Goal: Find specific page/section: Find specific page/section

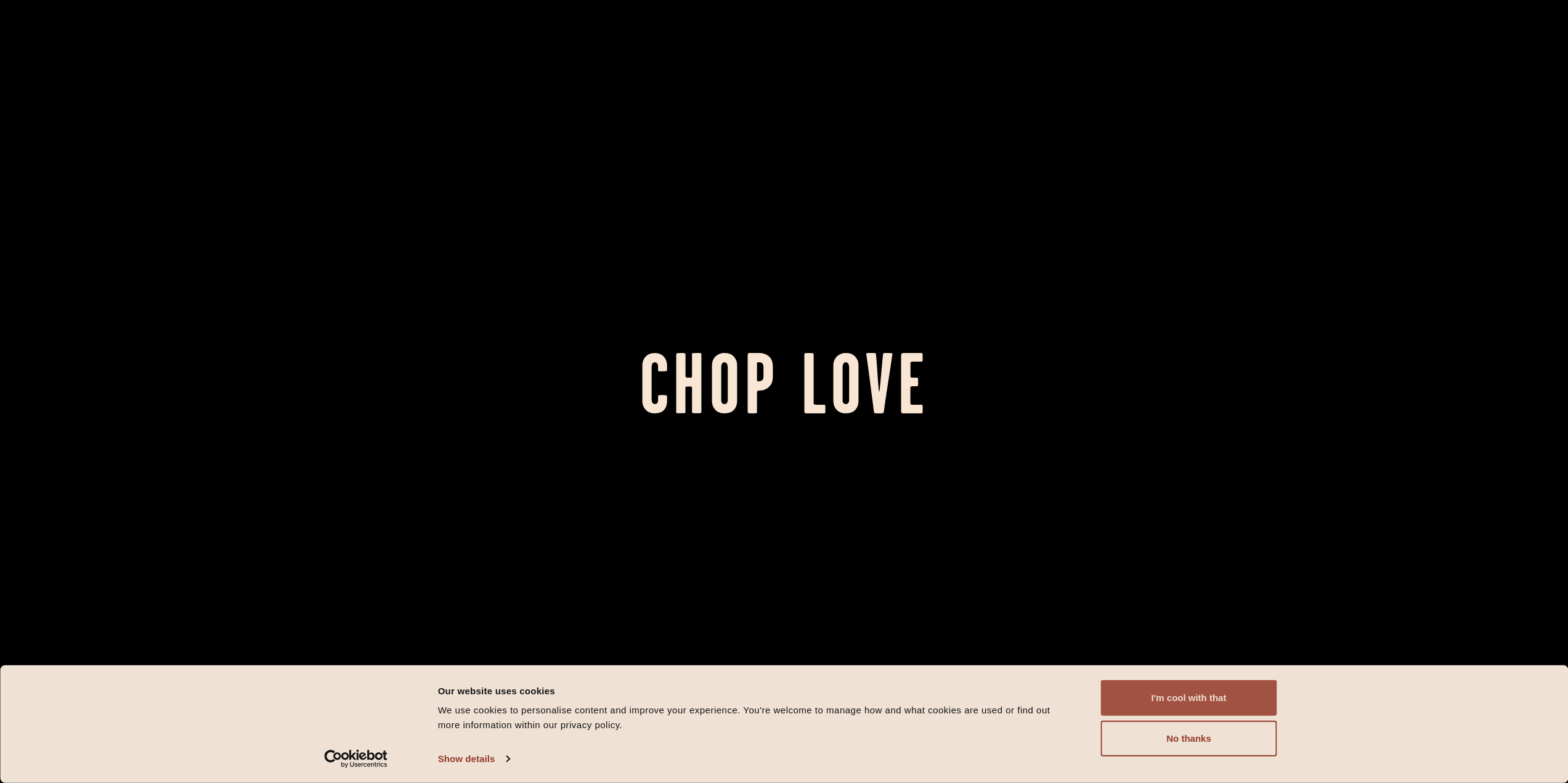
click at [1249, 694] on button "I'm cool with that" at bounding box center [1189, 698] width 176 height 36
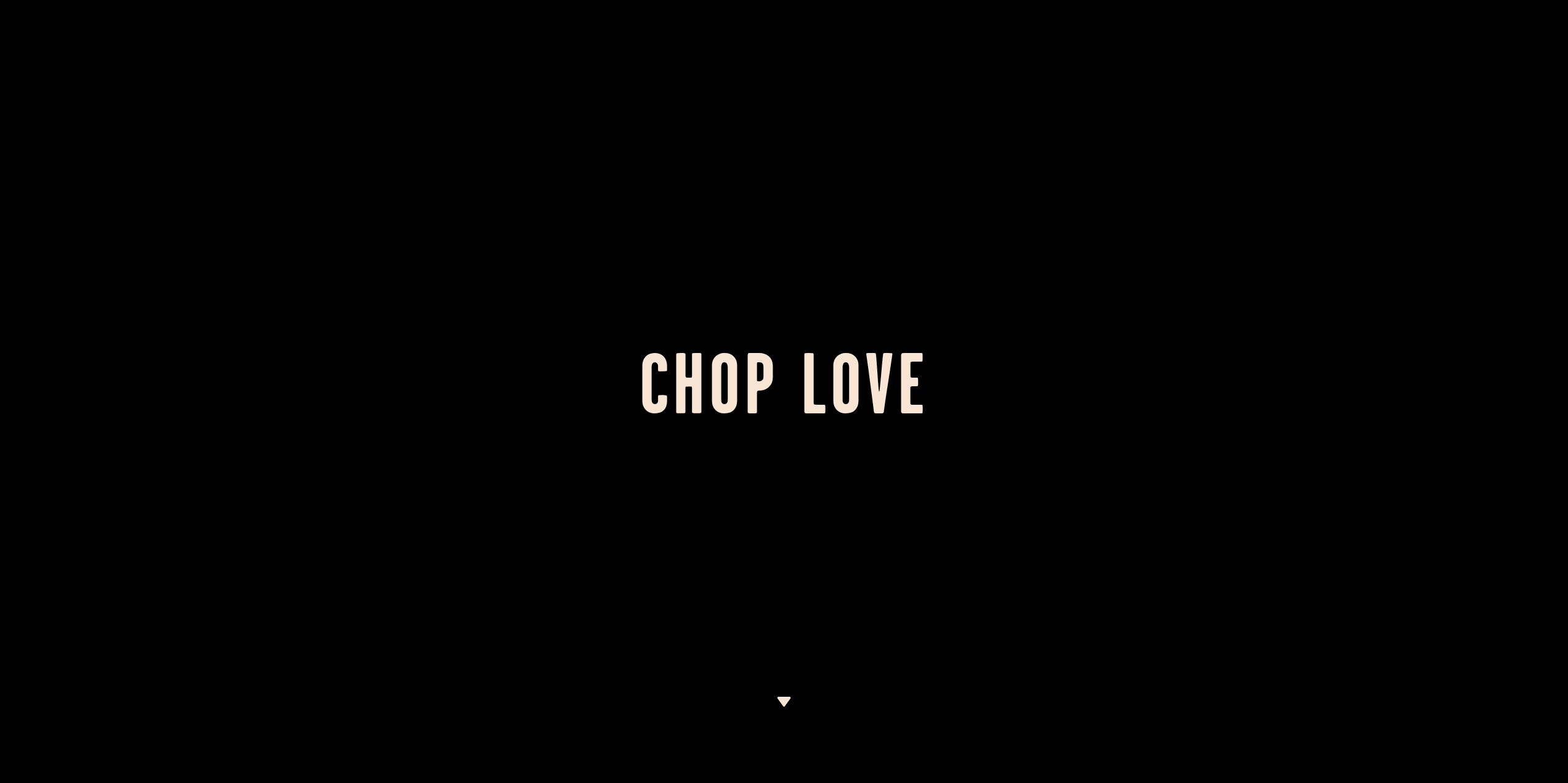
click at [783, 699] on img at bounding box center [784, 701] width 15 height 10
click at [986, 321] on div at bounding box center [784, 392] width 1568 height 783
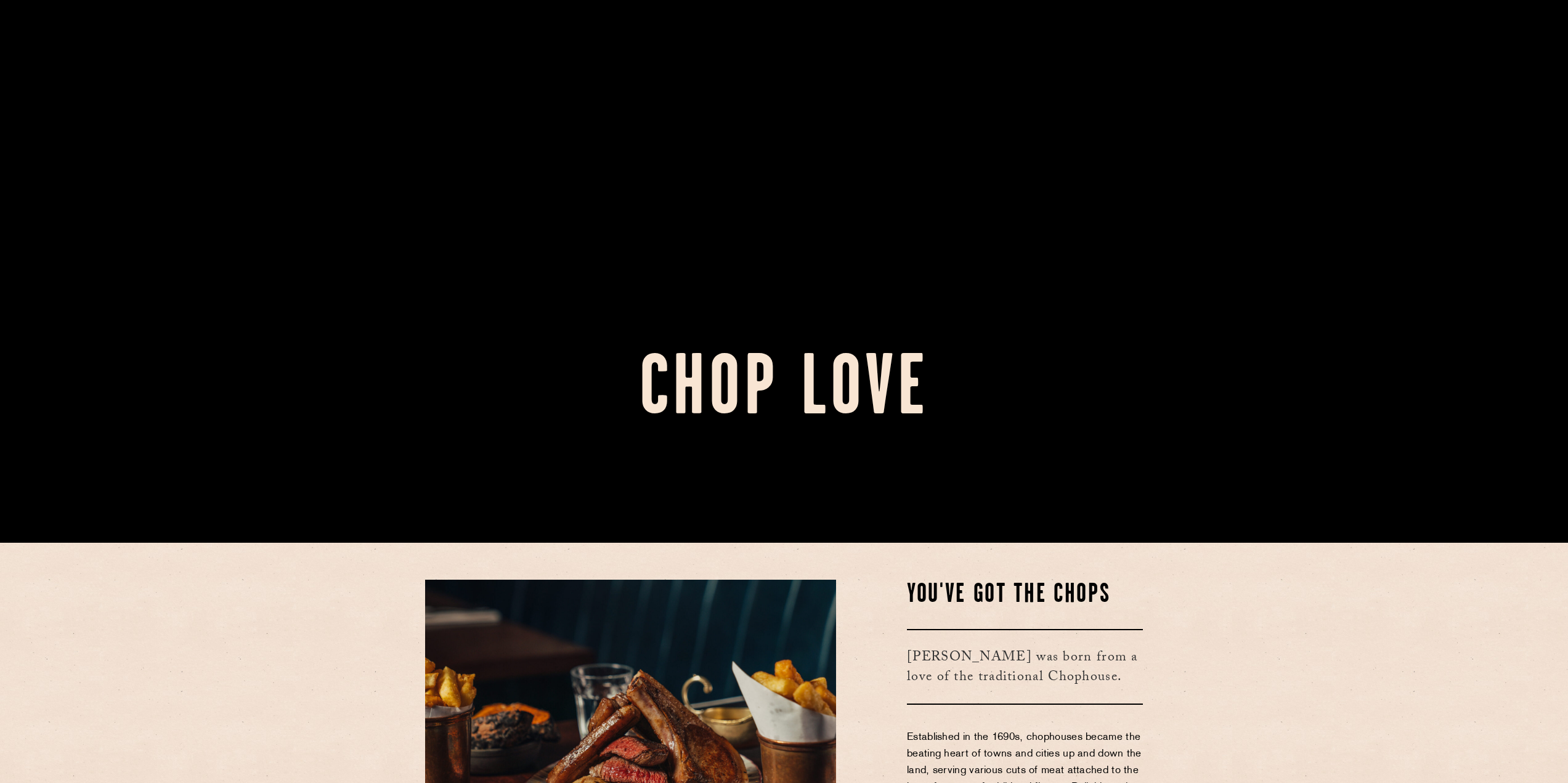
scroll to position [555, 0]
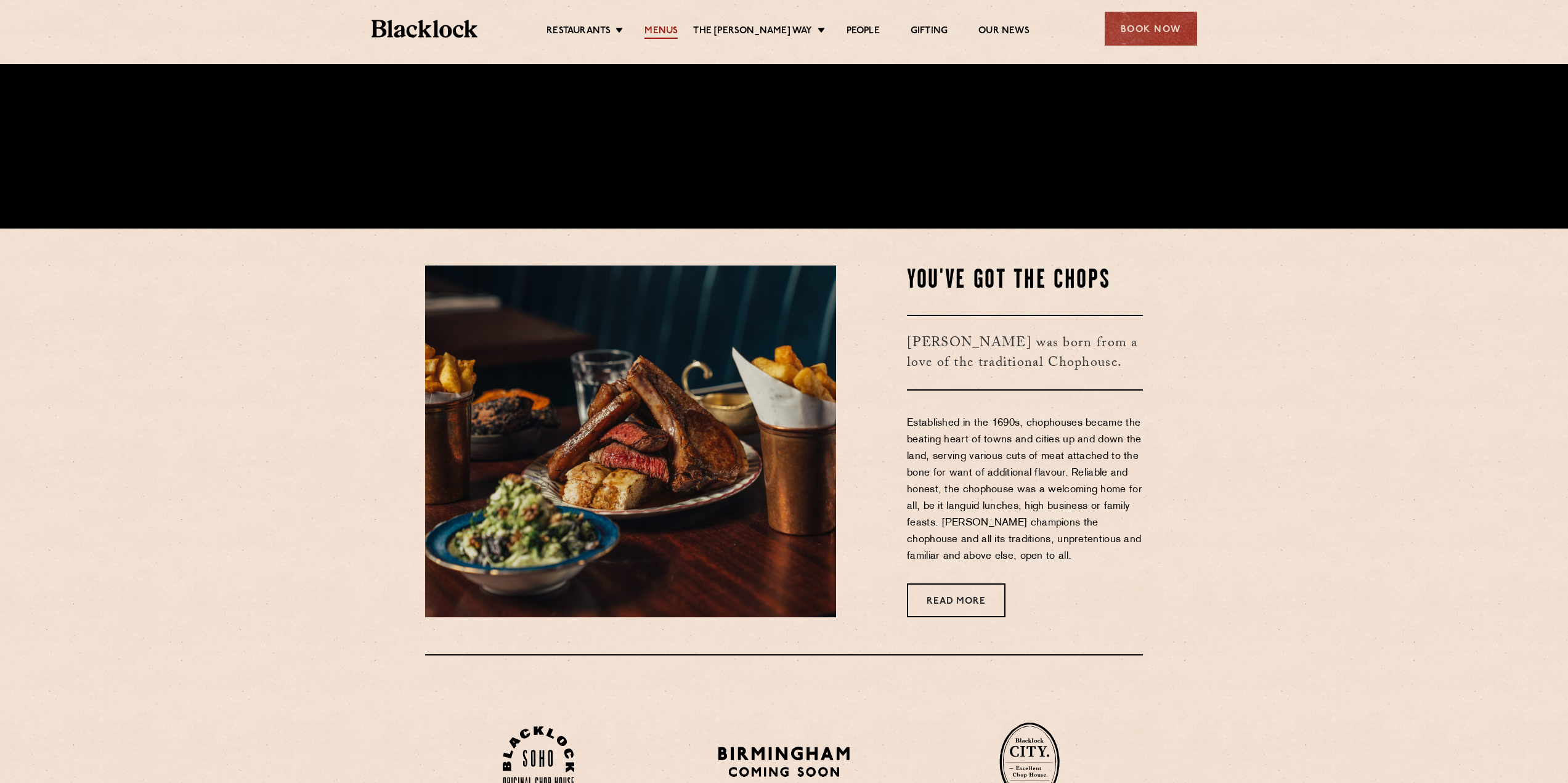
click at [664, 28] on link "Menus" at bounding box center [661, 32] width 34 height 13
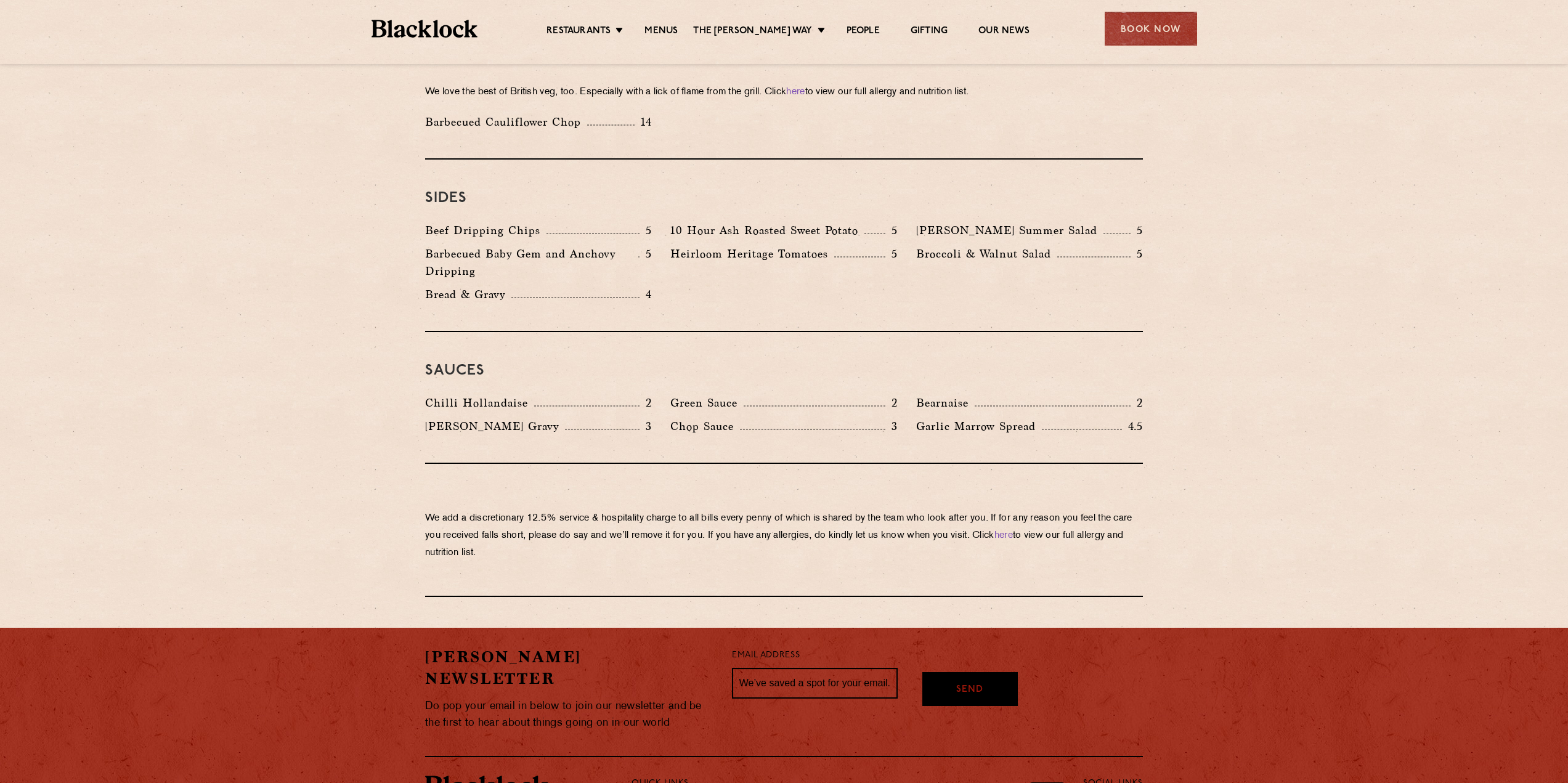
scroll to position [1848, 0]
